Goal: Understand process/instructions: Learn how to perform a task or action

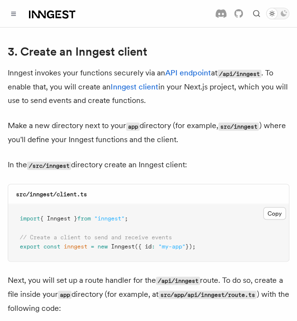
scroll to position [1139, 0]
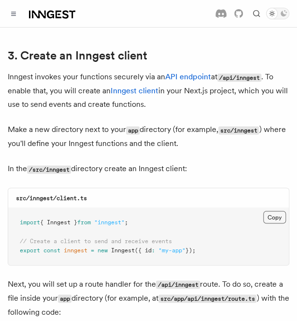
click at [276, 211] on button "Copy Copied" at bounding box center [274, 217] width 23 height 13
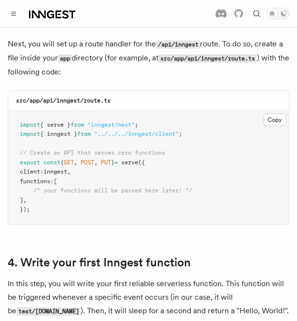
scroll to position [1378, 0]
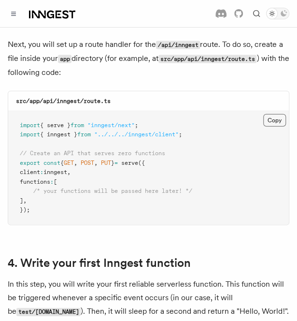
click at [276, 114] on button "Copy Copied" at bounding box center [274, 120] width 23 height 13
click at [281, 13] on icon "Toggle dark mode" at bounding box center [284, 13] width 6 height 6
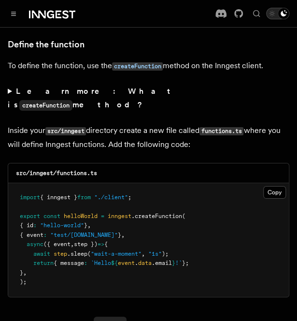
scroll to position [1679, 0]
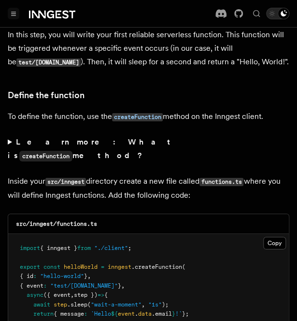
click at [16, 16] on button "Toggle navigation" at bounding box center [14, 14] width 12 height 12
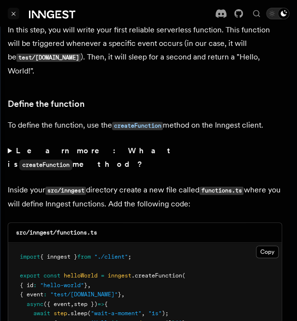
scroll to position [1618, 0]
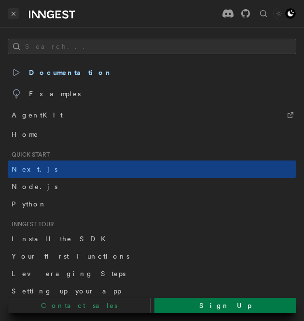
click at [9, 9] on button "Toggle navigation" at bounding box center [14, 14] width 12 height 12
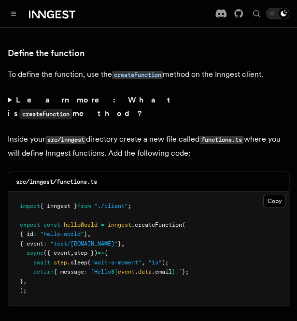
scroll to position [1673, 0]
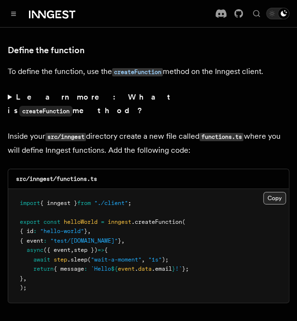
click at [268, 192] on button "Copy Copied" at bounding box center [274, 198] width 23 height 13
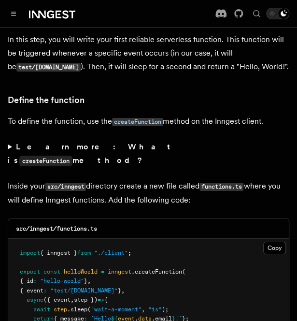
scroll to position [1621, 0]
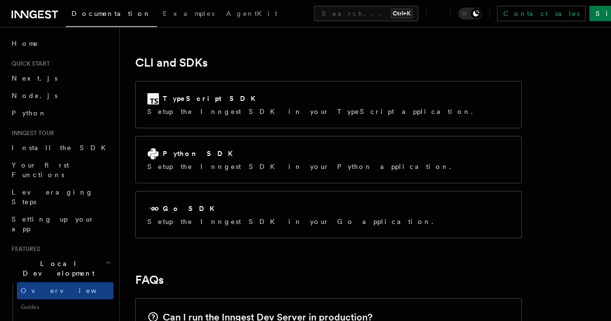
scroll to position [1256, 0]
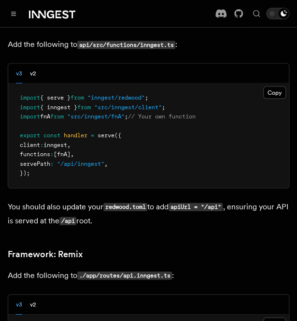
scroll to position [7444, 0]
